Goal: Information Seeking & Learning: Learn about a topic

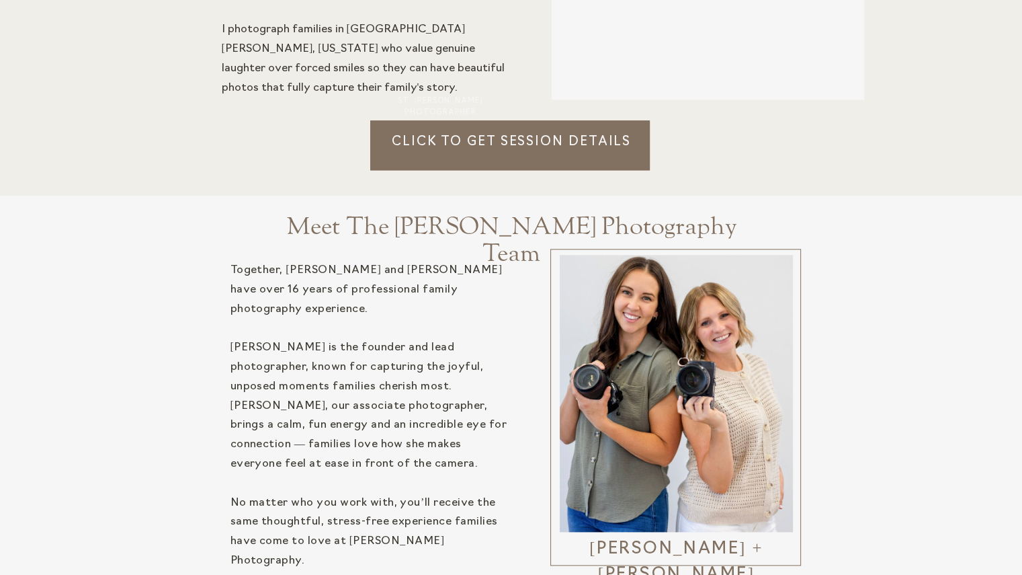
scroll to position [1419, 0]
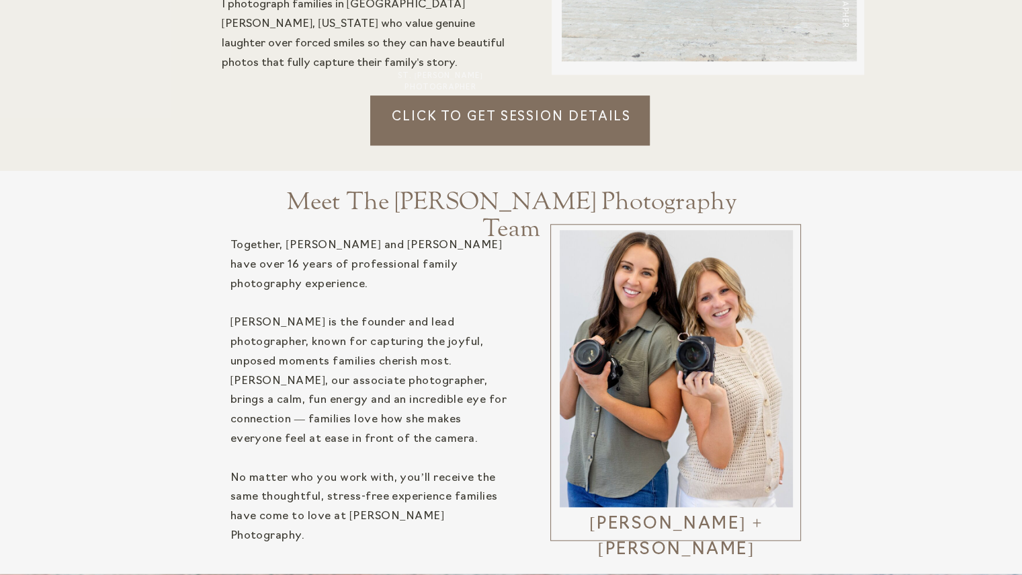
click at [440, 110] on p "Click to Get session details" at bounding box center [511, 126] width 283 height 37
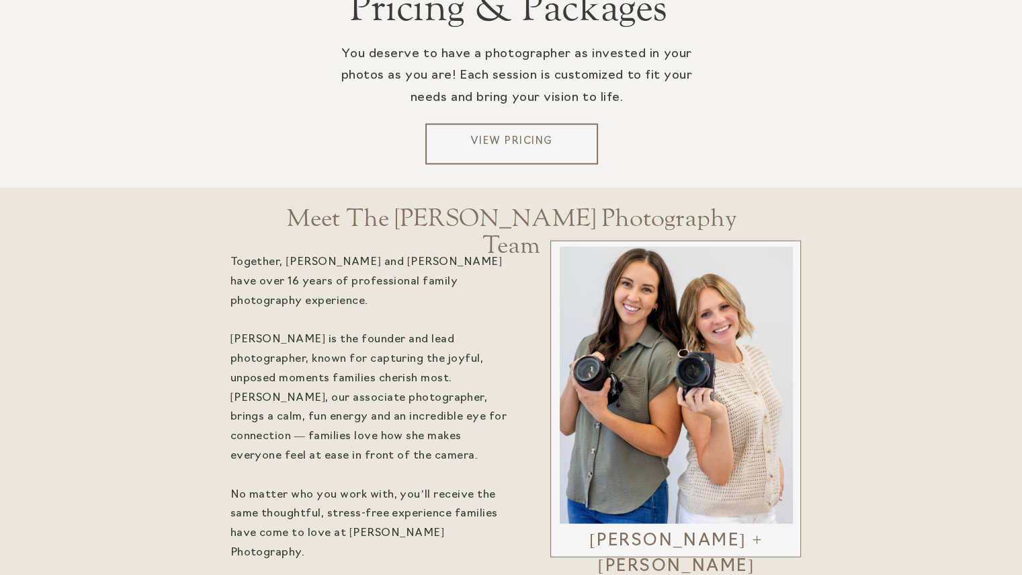
scroll to position [2755, 0]
click at [516, 127] on div at bounding box center [511, 145] width 173 height 41
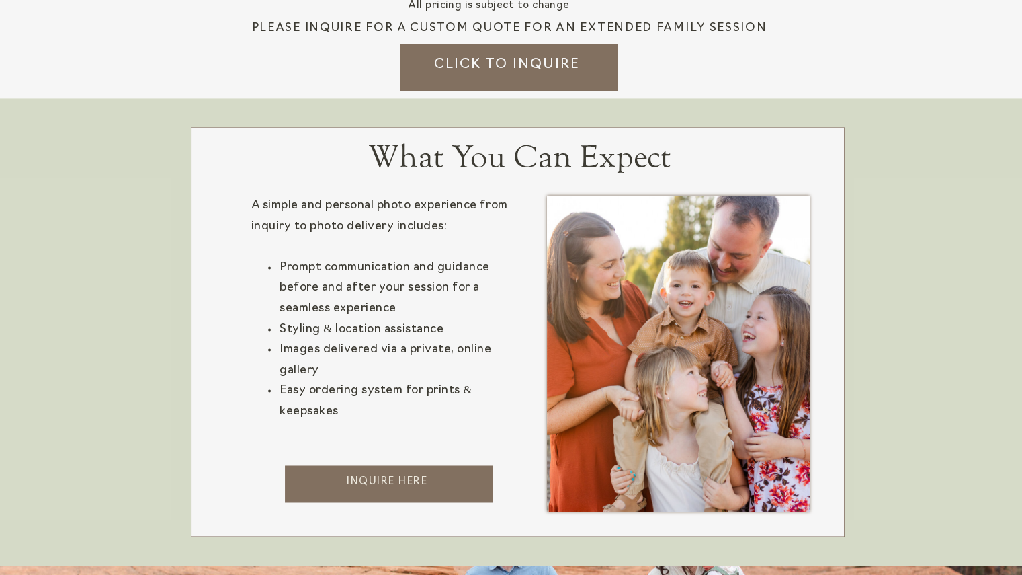
scroll to position [1988, 0]
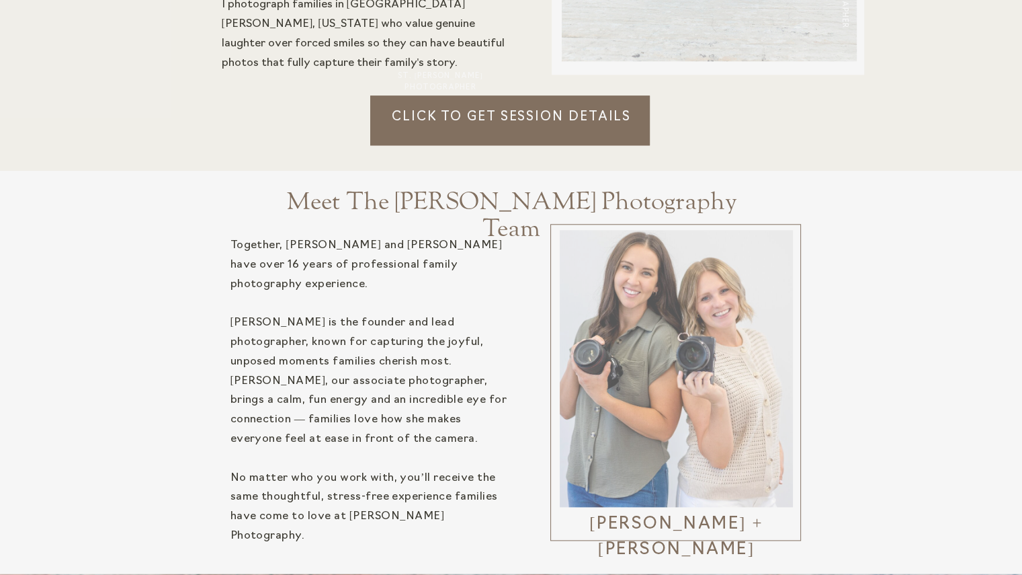
scroll to position [1419, 0]
